Goal: Task Accomplishment & Management: Manage account settings

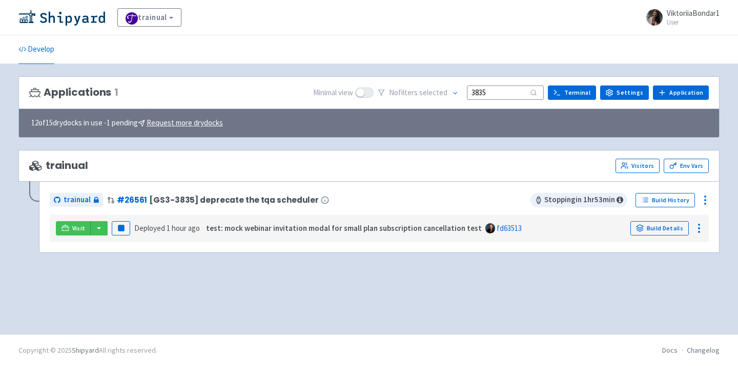
type input "3835"
click at [98, 236] on div "Visit Pause Deployed 1 hour ago test: mock webinar invitation modal for small p…" at bounding box center [379, 228] width 651 height 19
click at [98, 234] on button "button" at bounding box center [98, 228] width 17 height 14
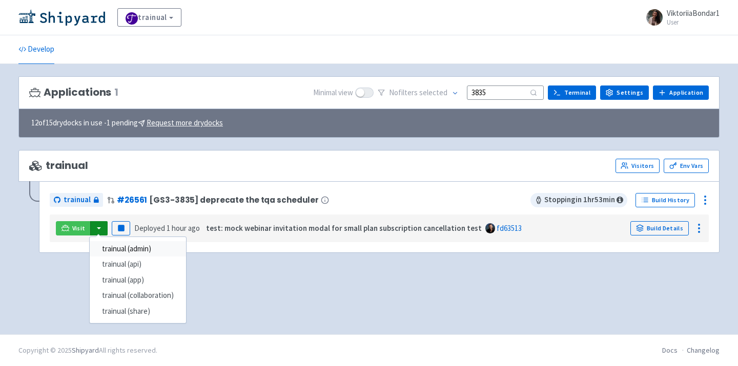
click at [131, 250] on link "trainual (admin)" at bounding box center [138, 249] width 96 height 16
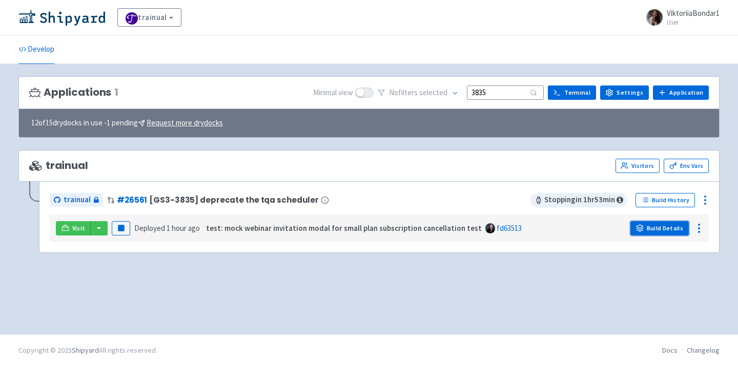
click at [663, 229] on link "Build Details" at bounding box center [659, 228] width 58 height 14
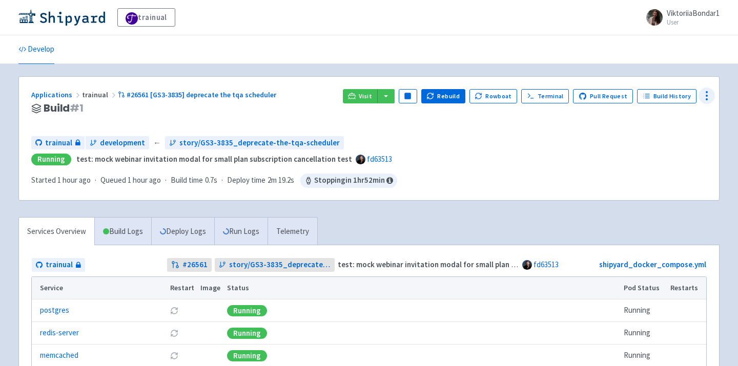
click at [703, 96] on icon at bounding box center [707, 96] width 12 height 12
click at [672, 177] on span "Env Vars" at bounding box center [668, 174] width 68 height 14
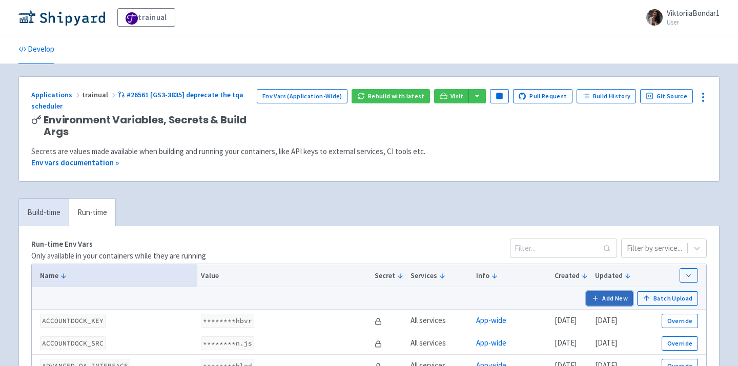
click at [621, 298] on button "Add New" at bounding box center [609, 299] width 47 height 14
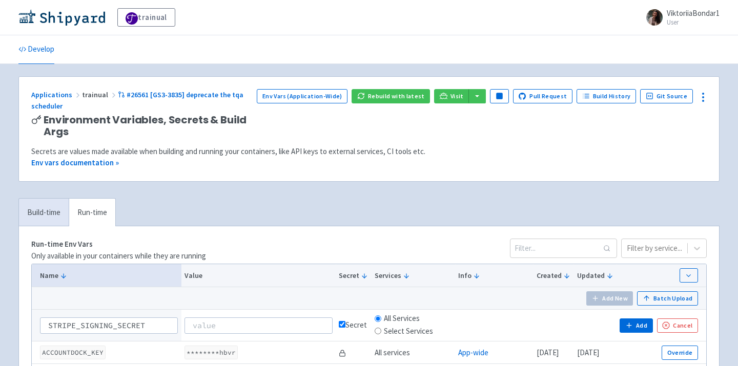
type input "STRIPE_SIGNING_SECRET"
click at [259, 325] on input at bounding box center [259, 326] width 148 height 16
paste input "whsec_Ry7KTVB6PyyJxyh6KB537M0hKn0WcJpB"
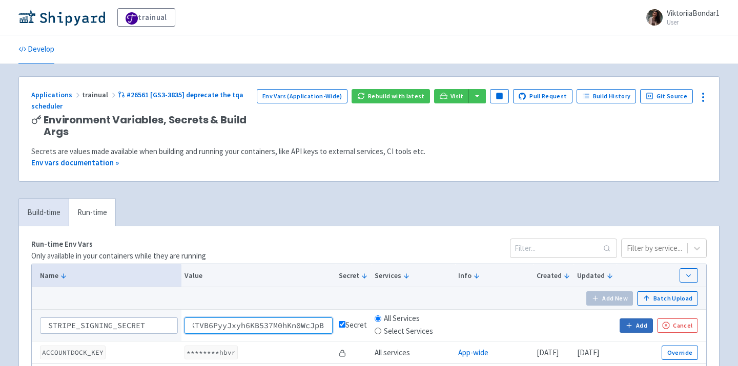
type input "whsec_Ry7KTVB6PyyJxyh6KB537M0hKn0WcJpB"
click at [647, 330] on button "Add" at bounding box center [636, 326] width 33 height 14
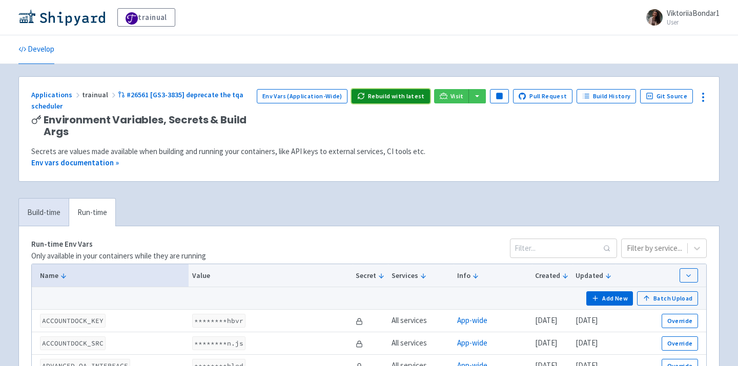
click at [413, 94] on button "Rebuild with latest" at bounding box center [391, 96] width 78 height 14
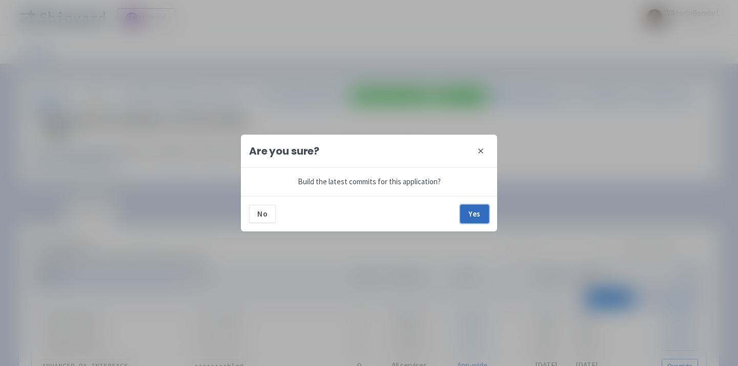
click at [464, 218] on button "Yes" at bounding box center [474, 214] width 29 height 18
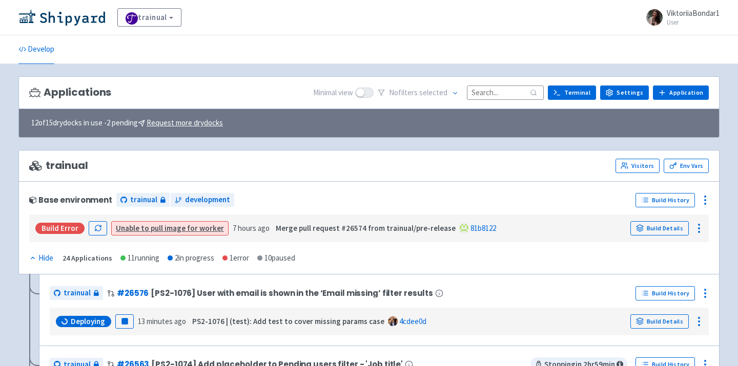
click at [503, 91] on input at bounding box center [505, 93] width 77 height 14
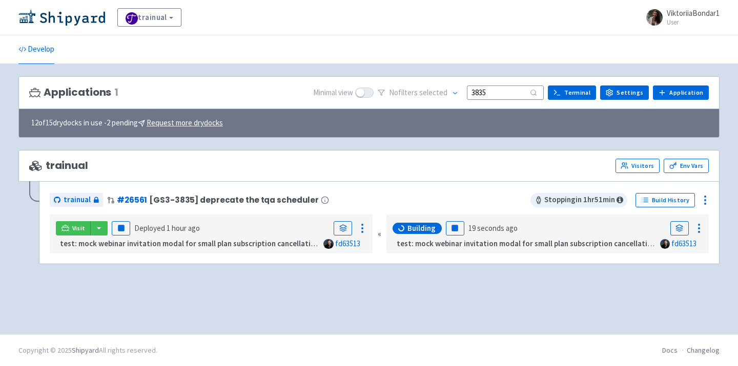
type input "3835"
